Goal: Task Accomplishment & Management: Manage account settings

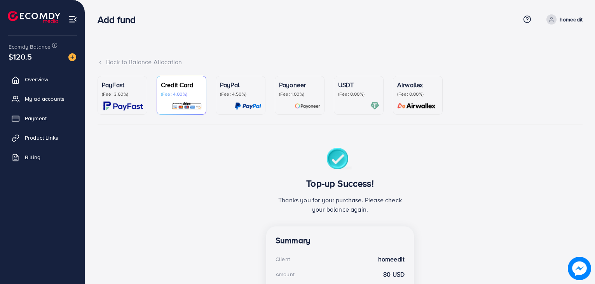
scroll to position [148, 0]
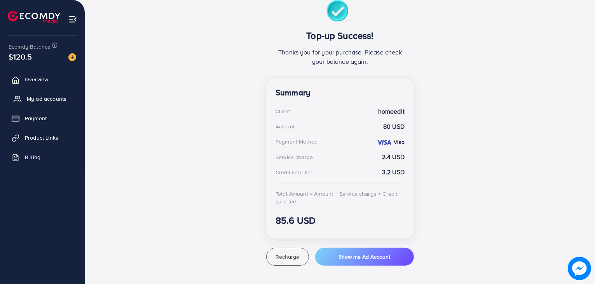
click at [44, 105] on link "My ad accounts" at bounding box center [42, 99] width 73 height 16
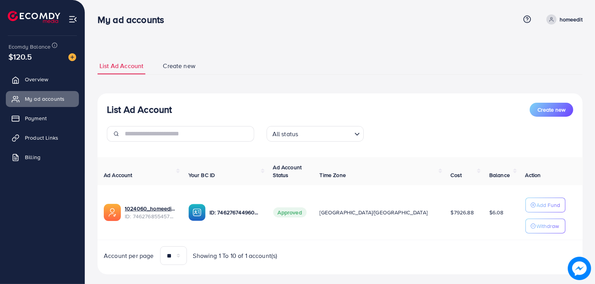
click at [402, 105] on div "List Ad Account Create new" at bounding box center [340, 110] width 466 height 14
